Goal: Task Accomplishment & Management: Use online tool/utility

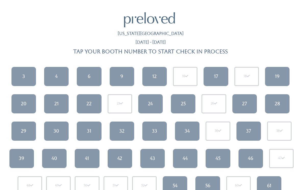
click at [254, 153] on link "46" at bounding box center [251, 158] width 25 height 19
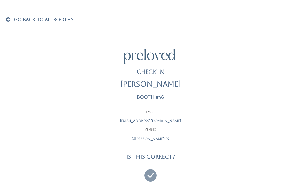
click at [19, 19] on span "Go Back To All Booths" at bounding box center [44, 19] width 60 height 5
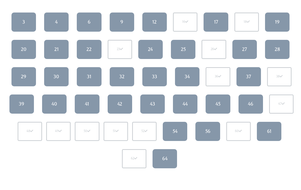
scroll to position [56, 0]
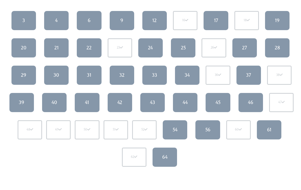
click at [207, 132] on div "56" at bounding box center [208, 129] width 5 height 7
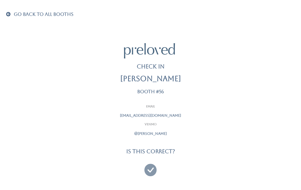
click at [153, 172] on icon at bounding box center [151, 167] width 12 height 17
